Goal: Navigation & Orientation: Find specific page/section

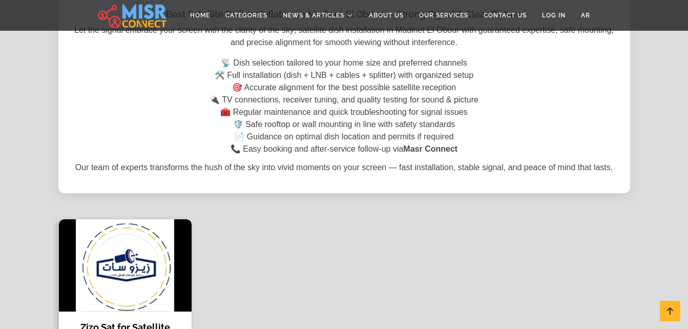
scroll to position [178, 0]
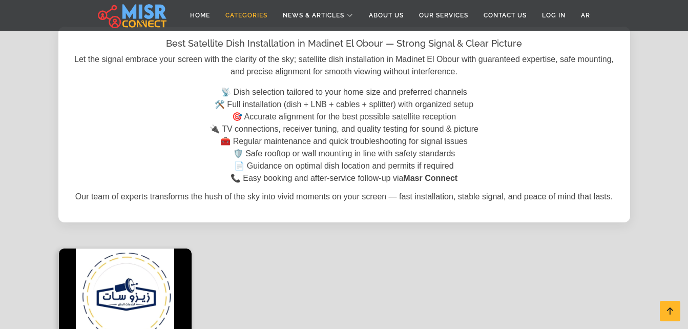
click at [242, 14] on link "Categories" at bounding box center [246, 15] width 57 height 19
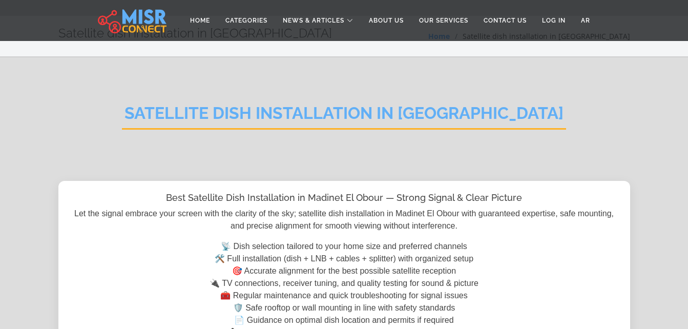
scroll to position [22, 0]
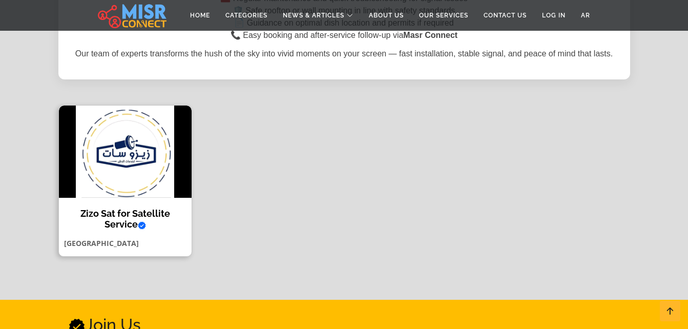
scroll to position [380, 0]
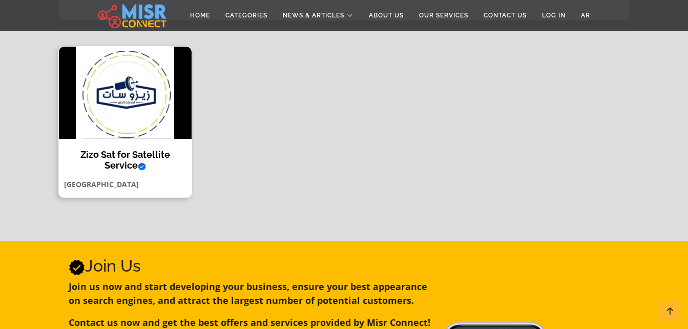
click at [118, 126] on img at bounding box center [125, 93] width 133 height 92
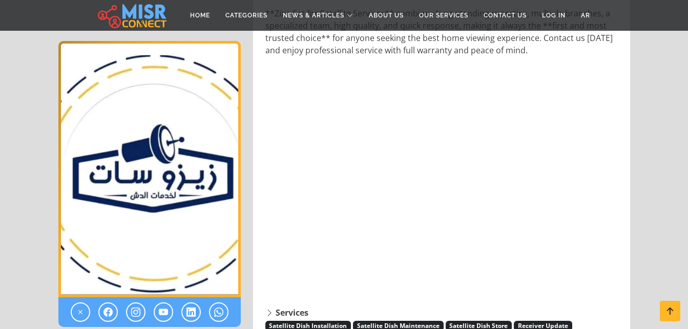
scroll to position [4613, 0]
